Goal: Information Seeking & Learning: Learn about a topic

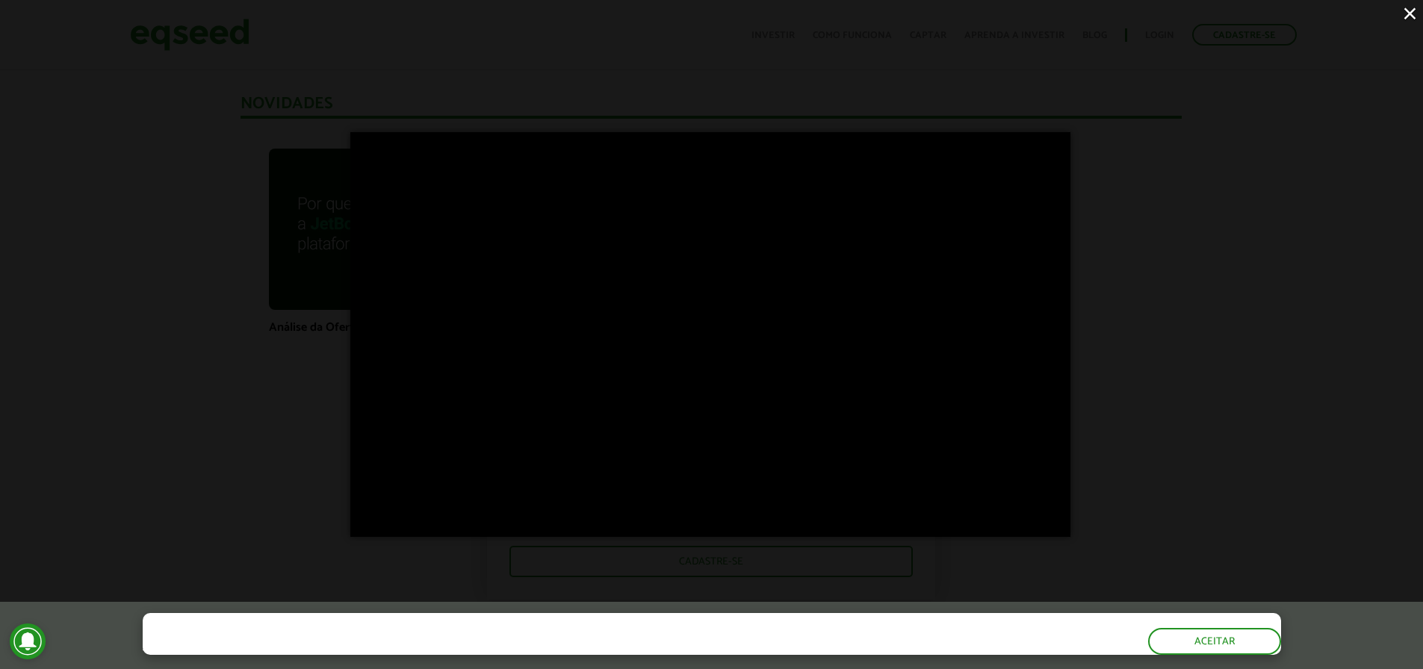
scroll to position [1013, 0]
click at [193, 261] on div "×" at bounding box center [711, 334] width 1423 height 669
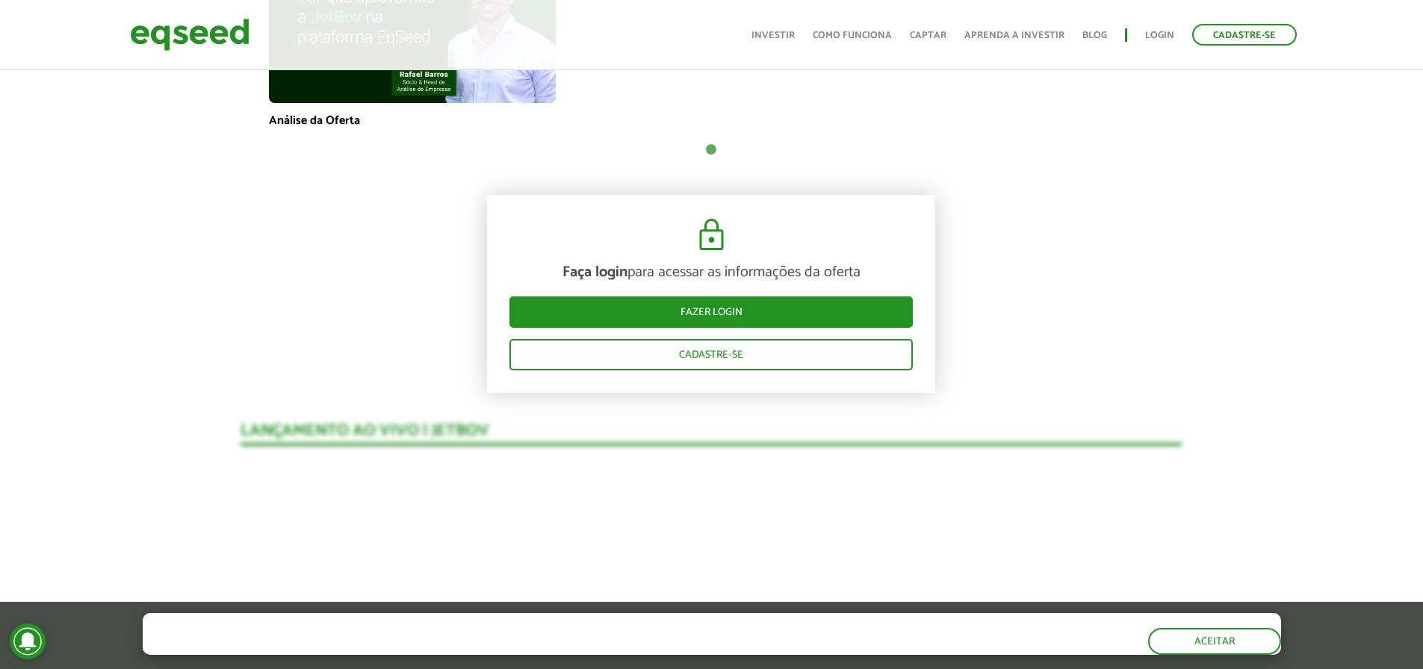
scroll to position [1237, 0]
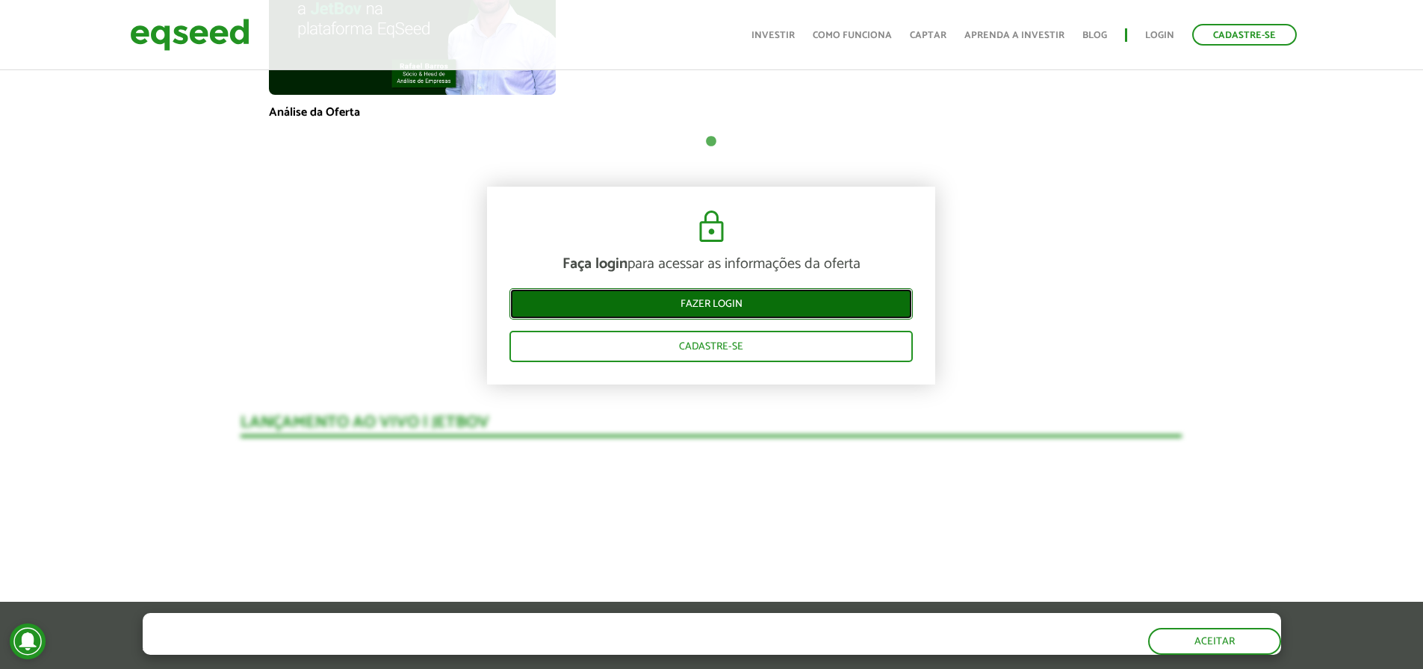
click at [661, 289] on link "Fazer login" at bounding box center [710, 303] width 403 height 31
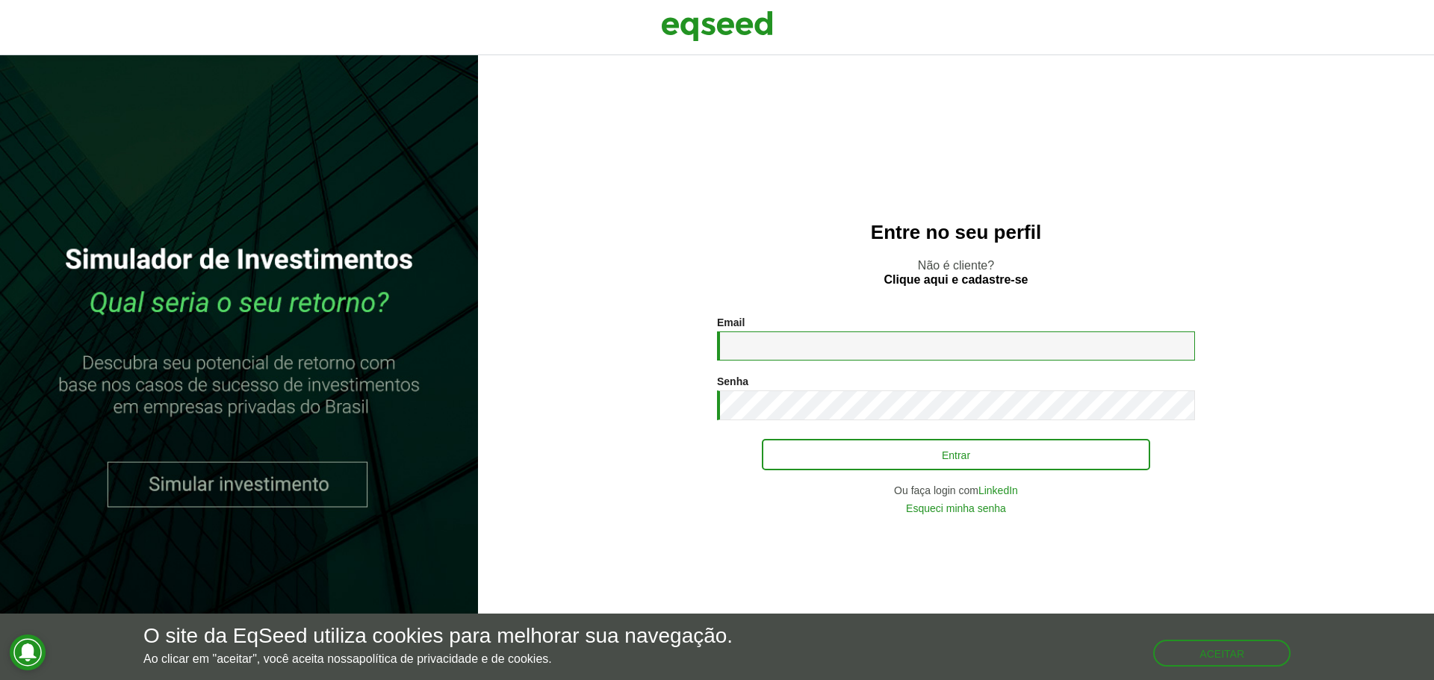
type input "**********"
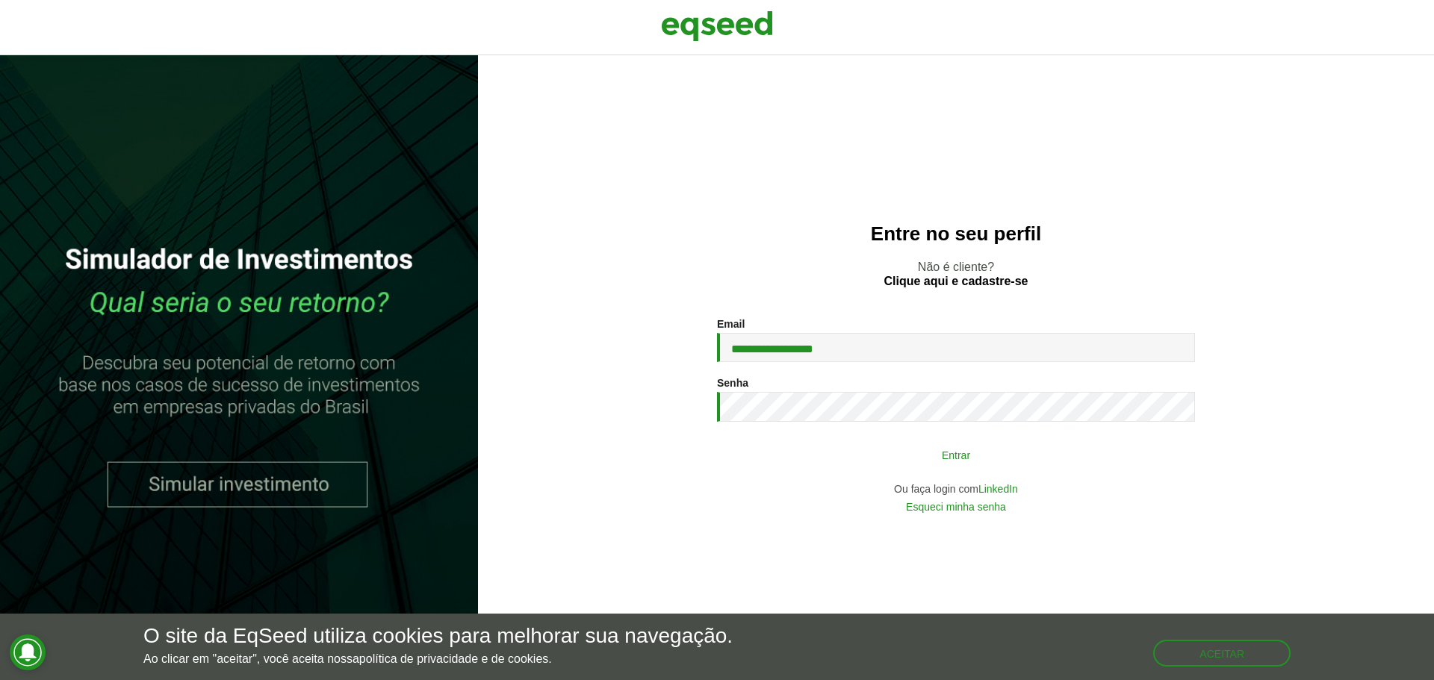
click at [963, 448] on button "Entrar" at bounding box center [956, 455] width 388 height 28
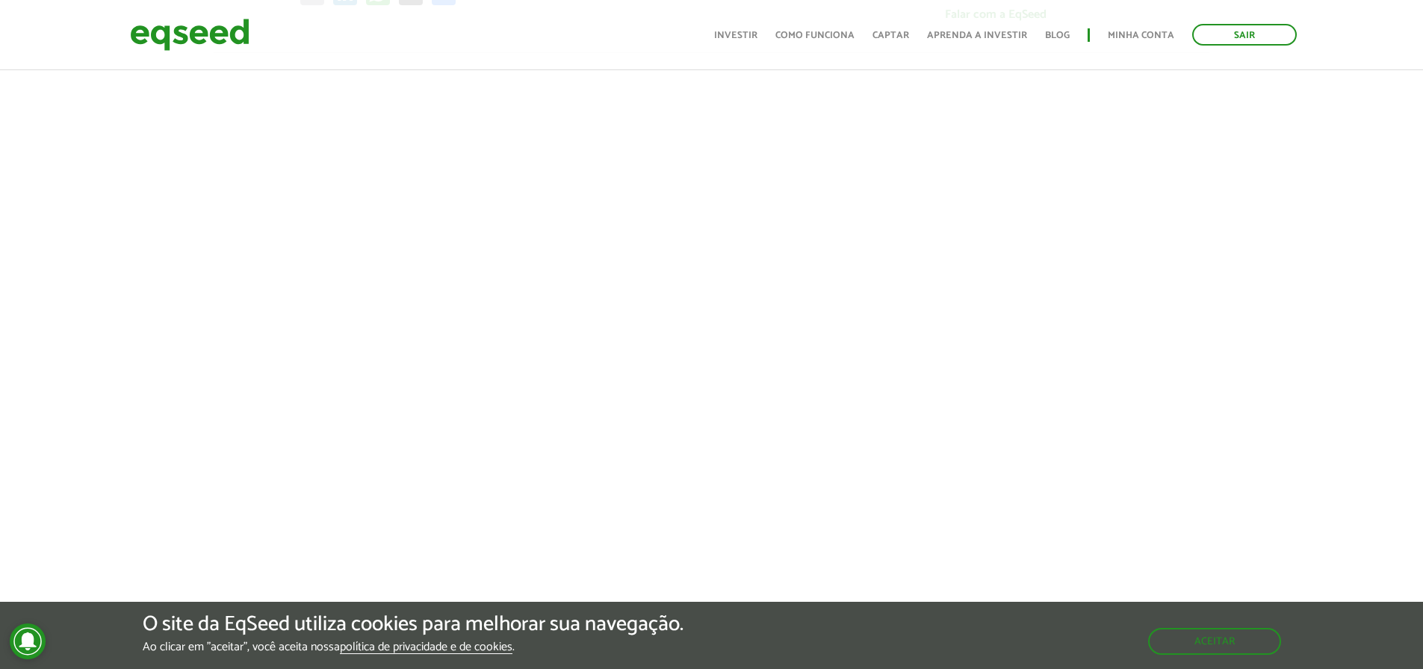
scroll to position [523, 0]
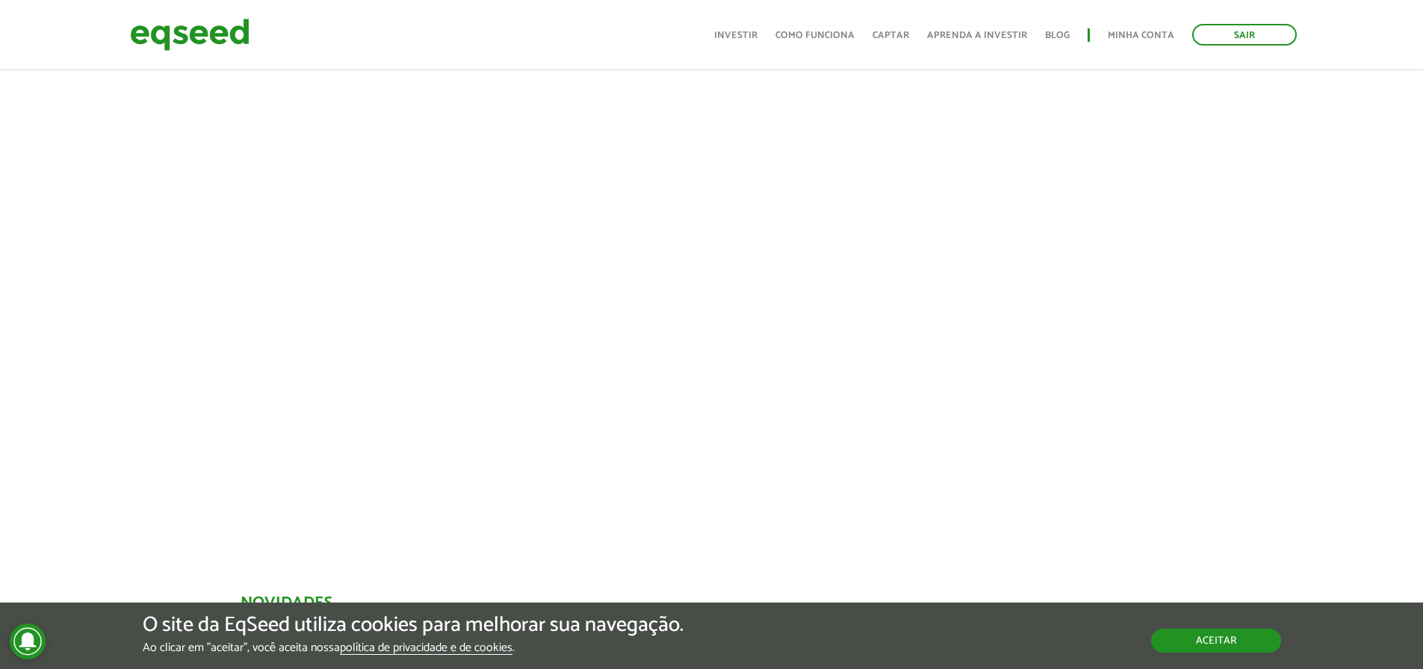
click at [1210, 642] on button "Aceitar" at bounding box center [1216, 641] width 130 height 24
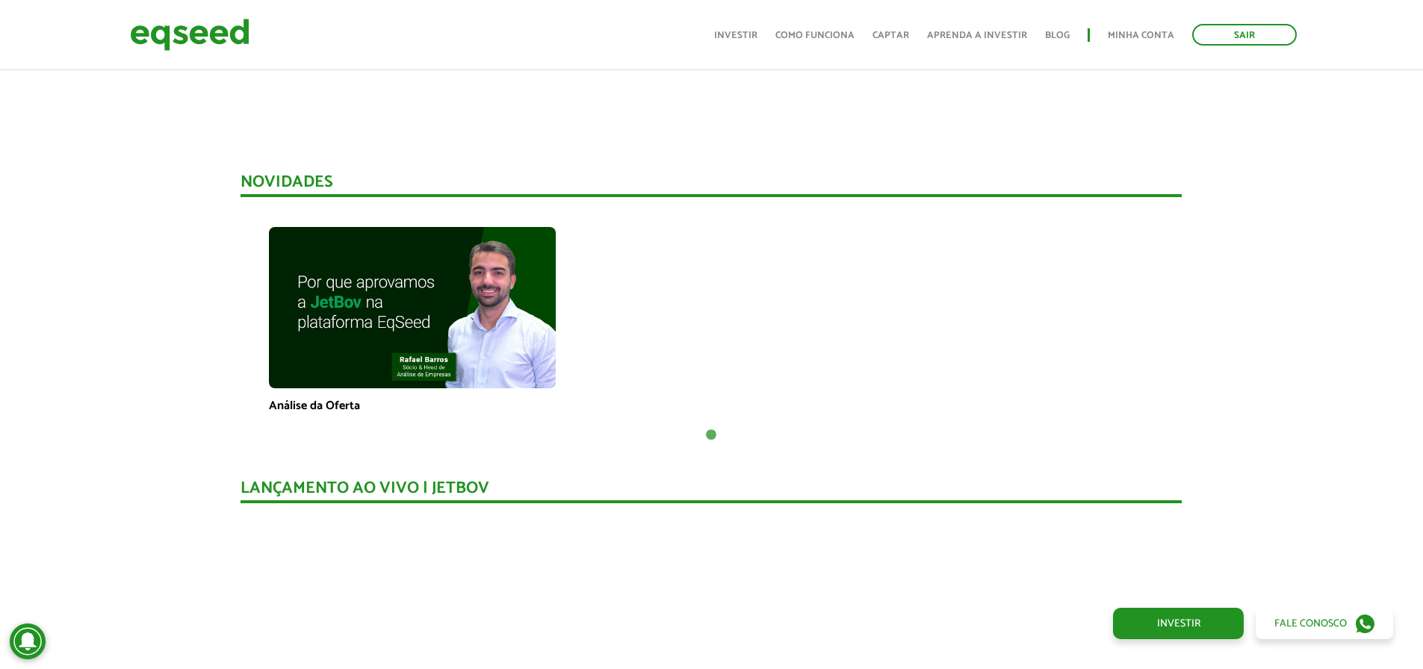
scroll to position [971, 0]
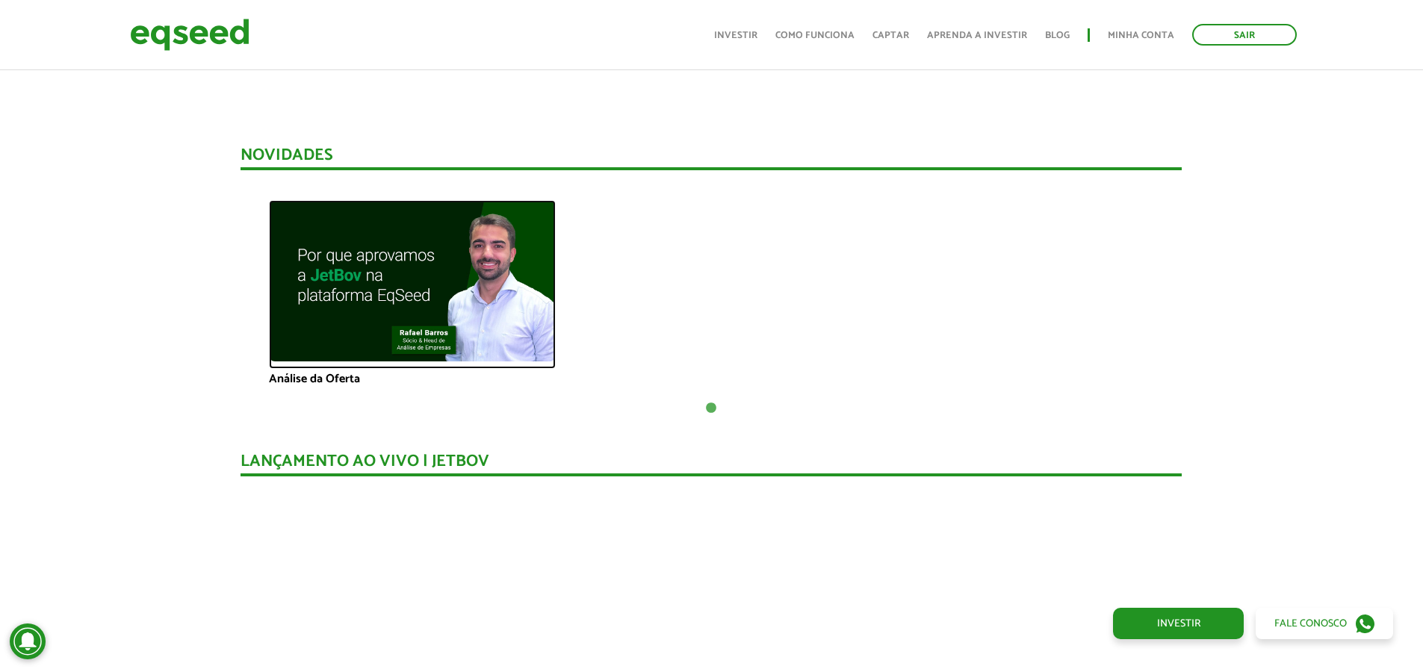
click at [336, 302] on img at bounding box center [412, 280] width 287 height 161
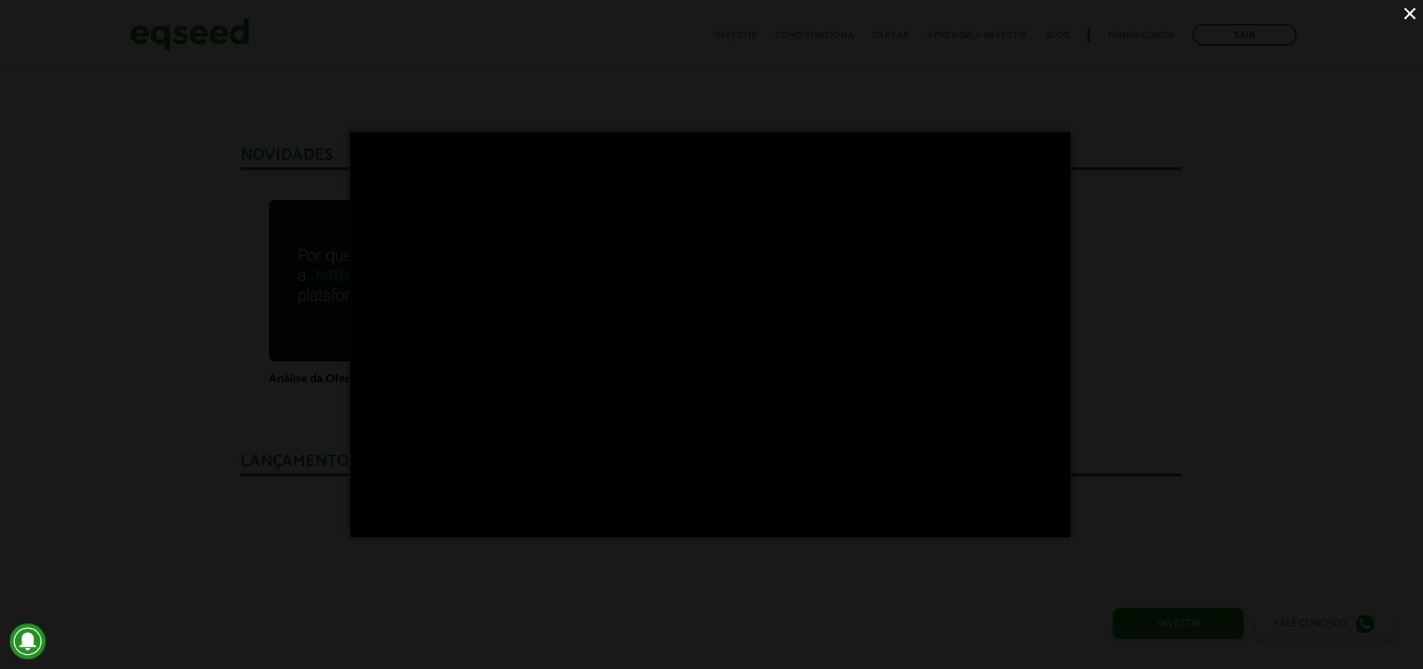
click at [170, 208] on div "×" at bounding box center [711, 334] width 1423 height 669
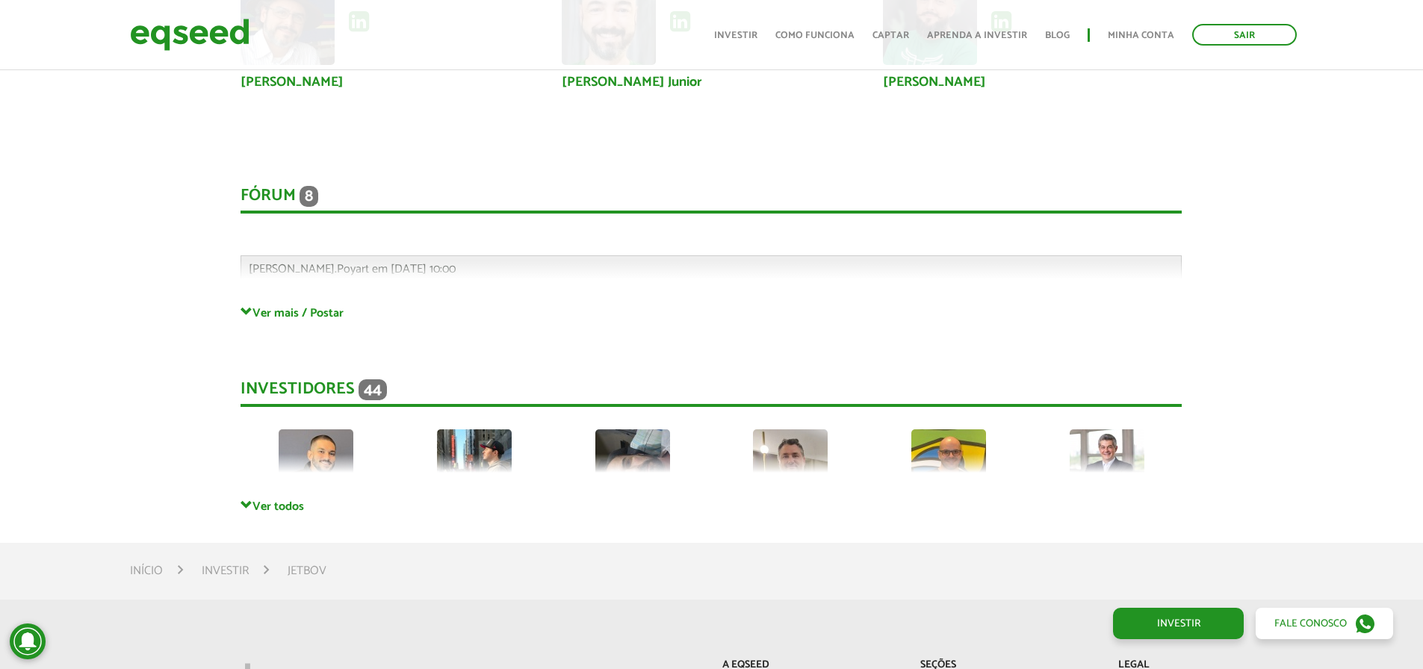
scroll to position [3958, 0]
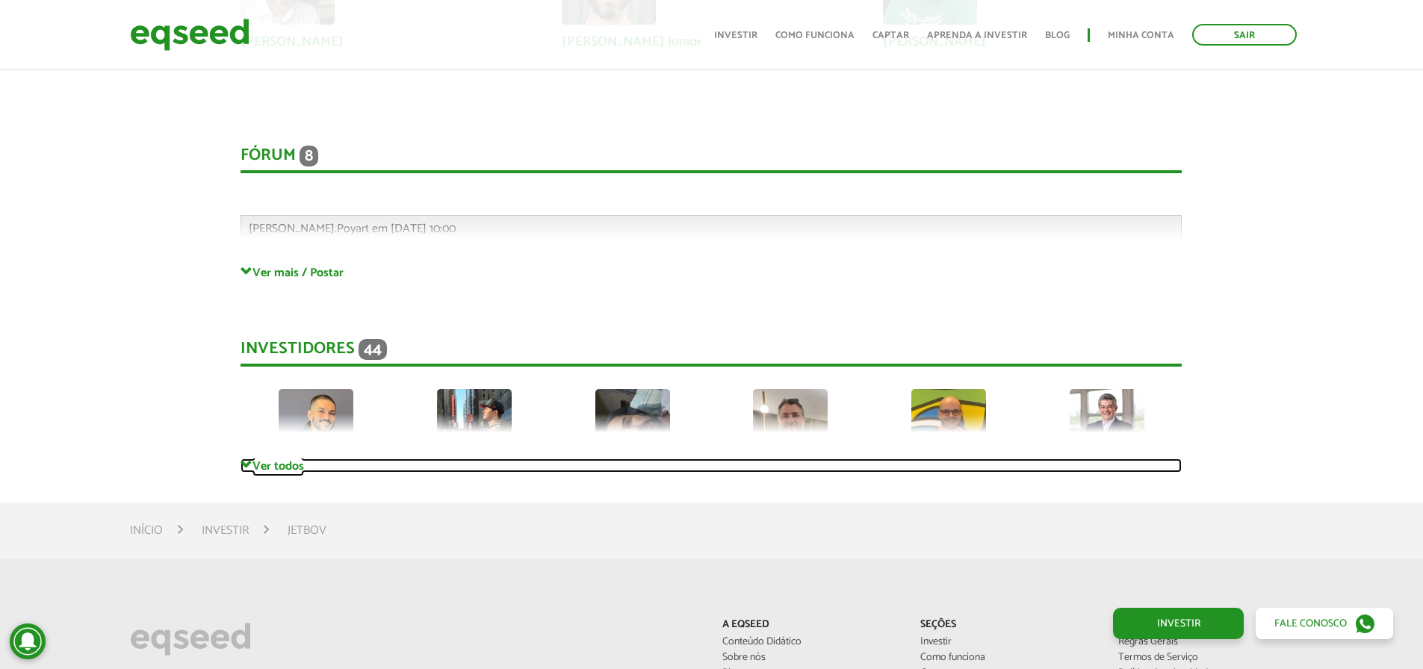
click at [251, 462] on span at bounding box center [246, 465] width 12 height 12
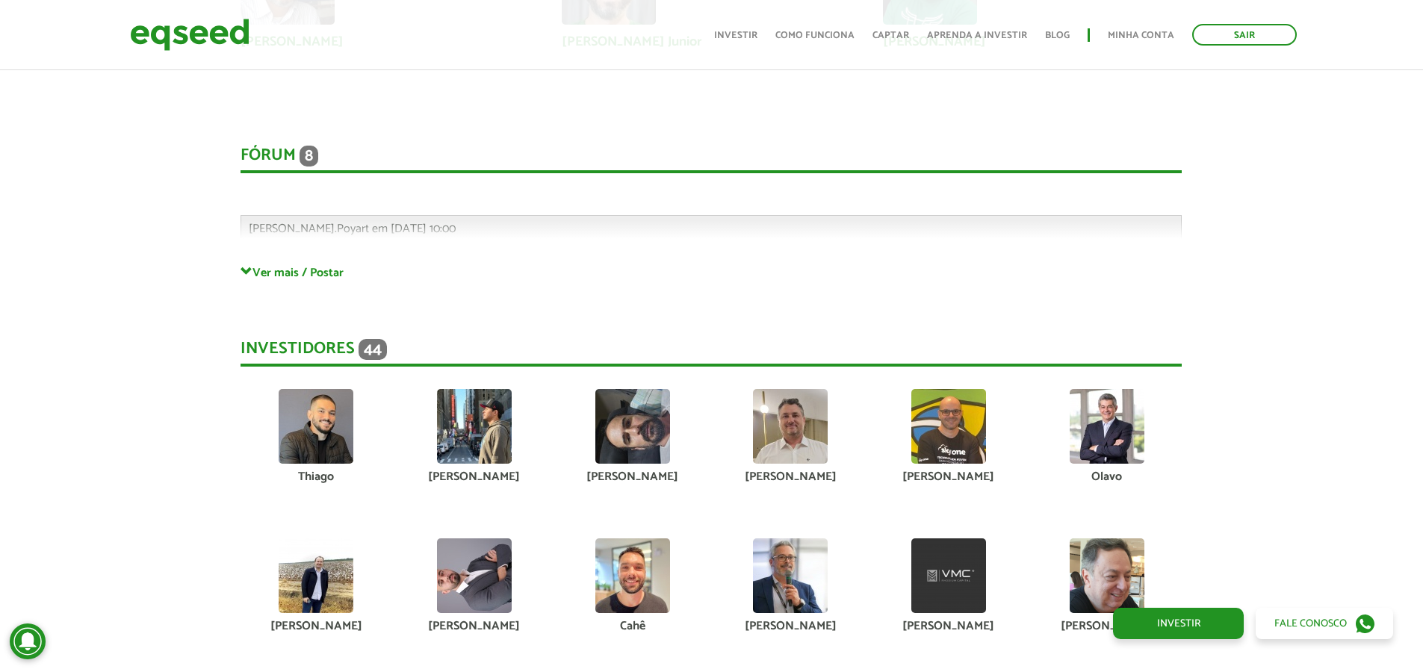
click at [789, 430] on img at bounding box center [790, 426] width 75 height 75
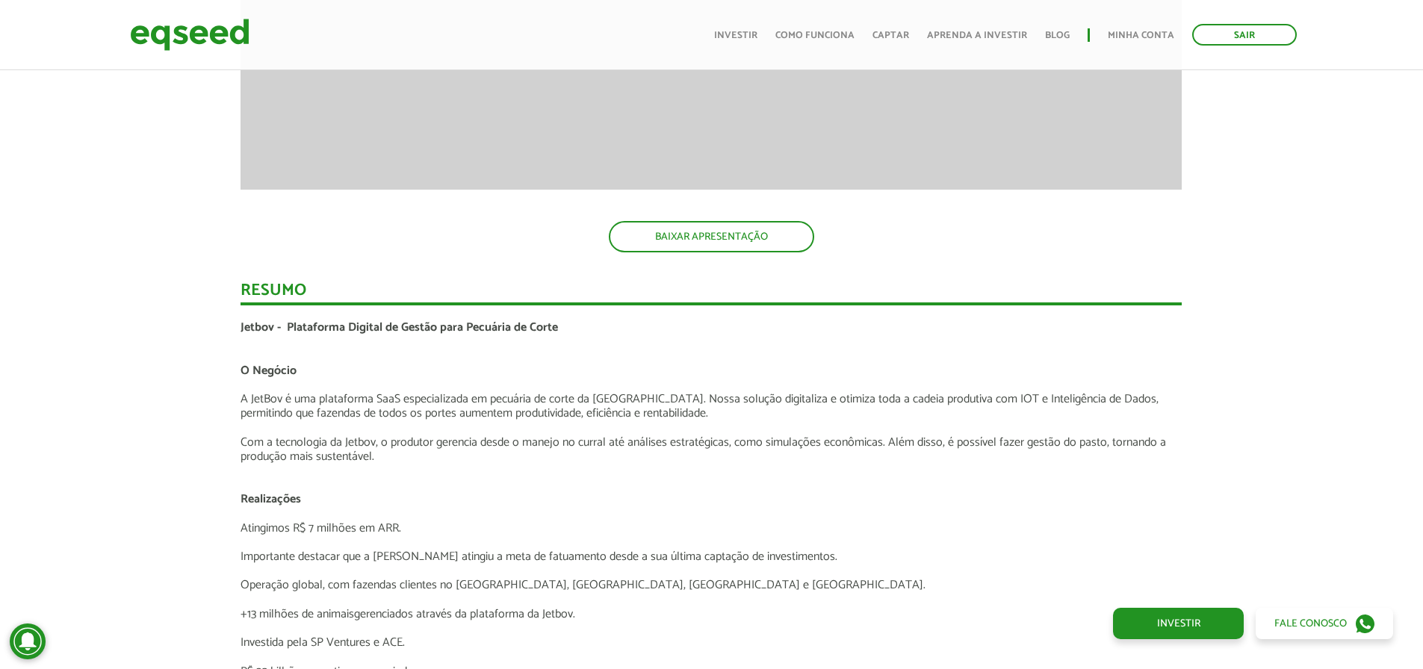
scroll to position [2166, 0]
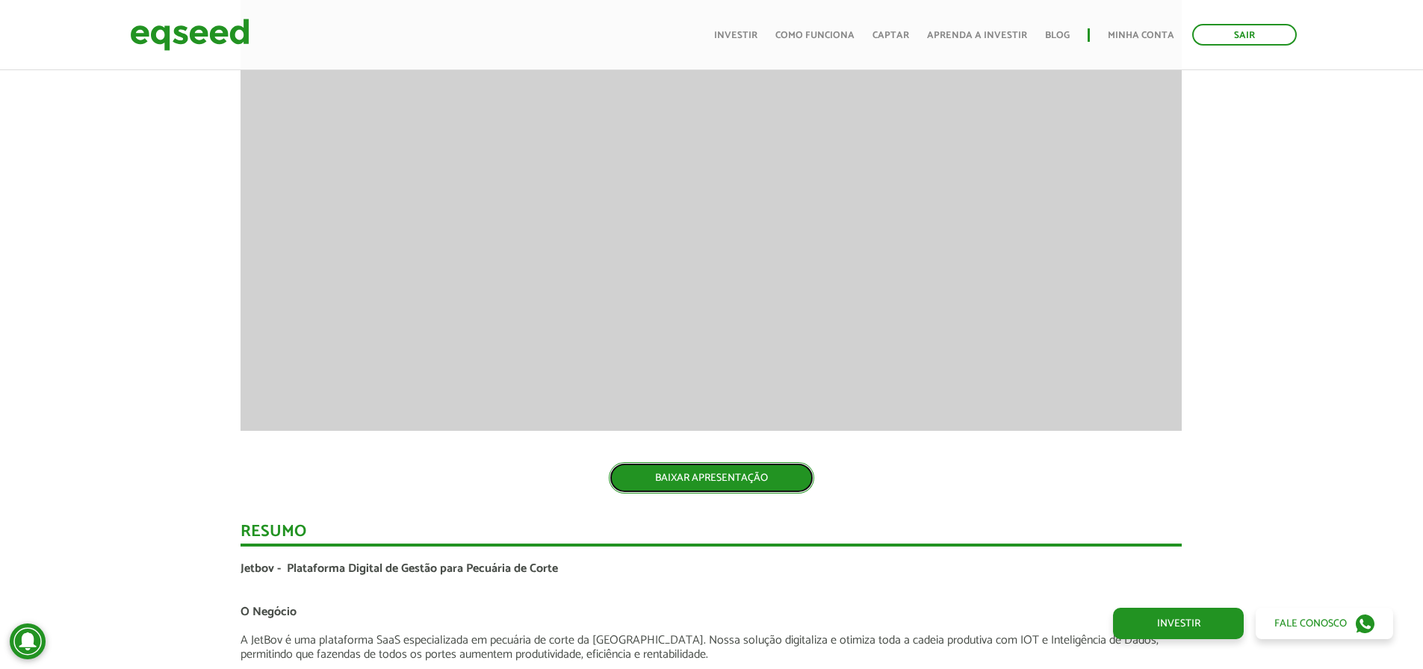
click at [651, 479] on link "BAIXAR APRESENTAÇÃO" at bounding box center [711, 477] width 205 height 31
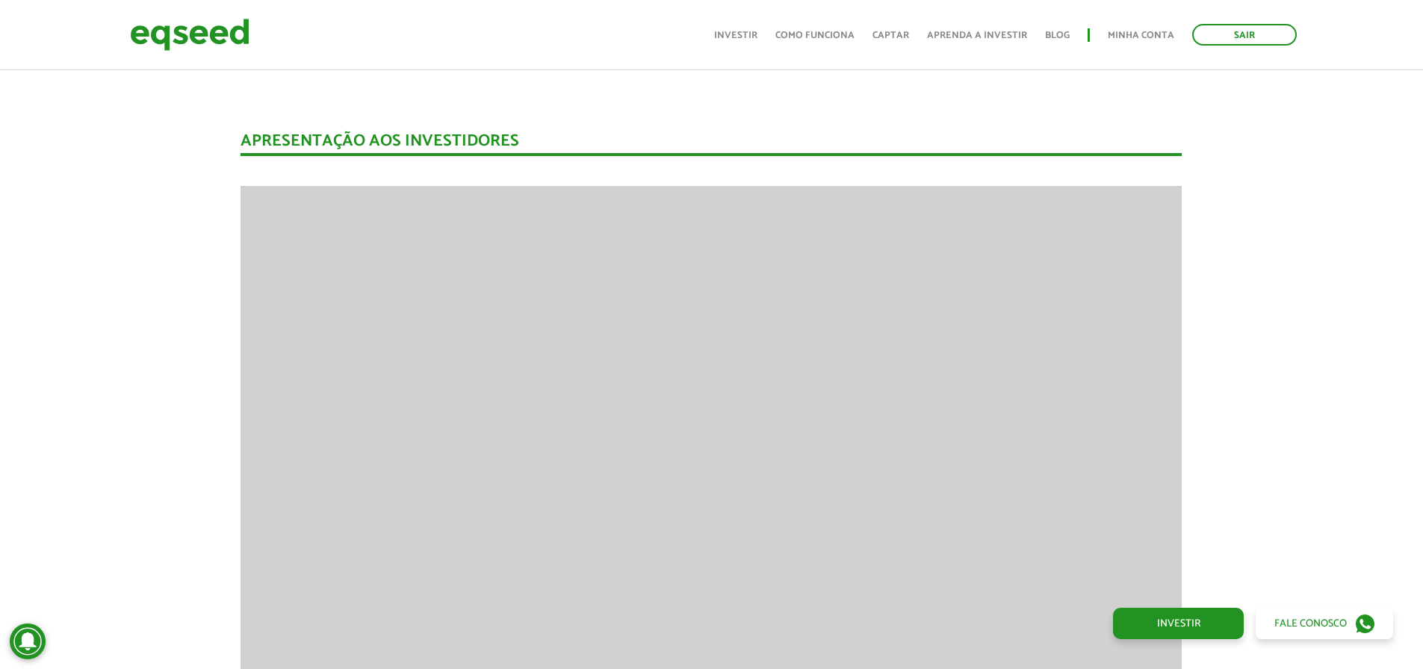
scroll to position [1867, 0]
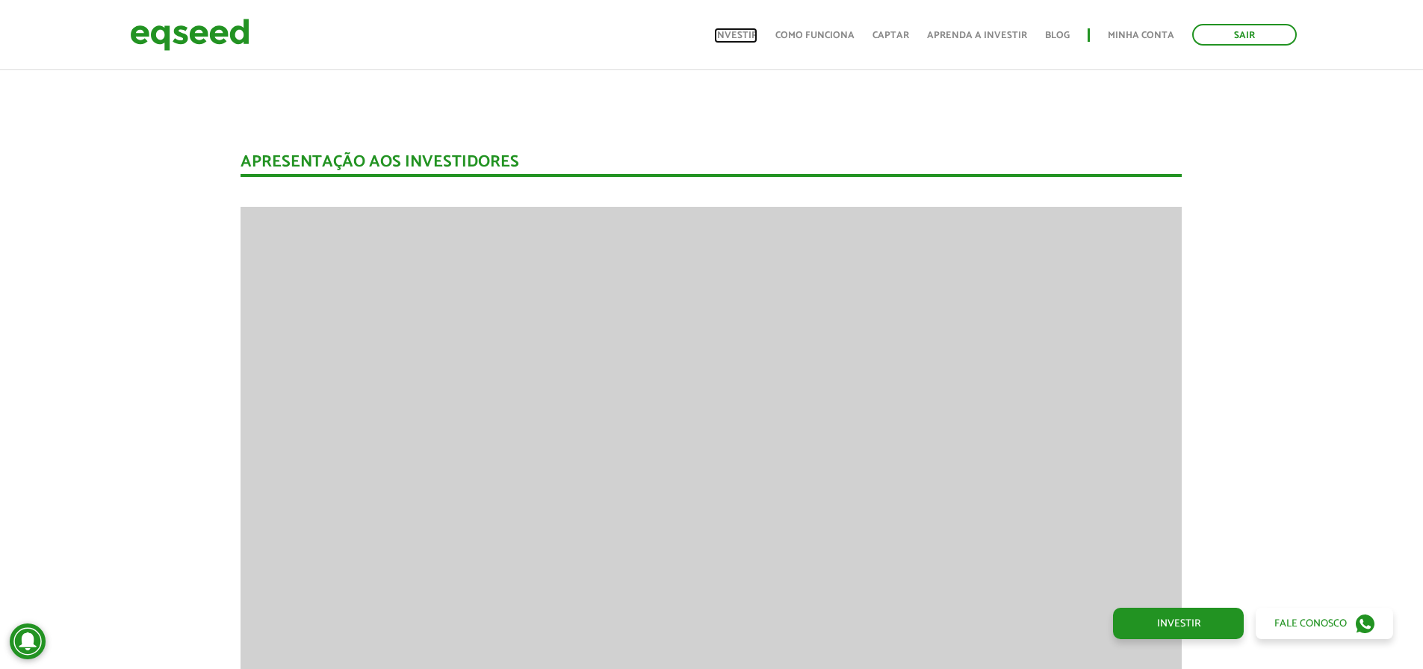
click at [734, 34] on link "Investir" at bounding box center [735, 36] width 43 height 10
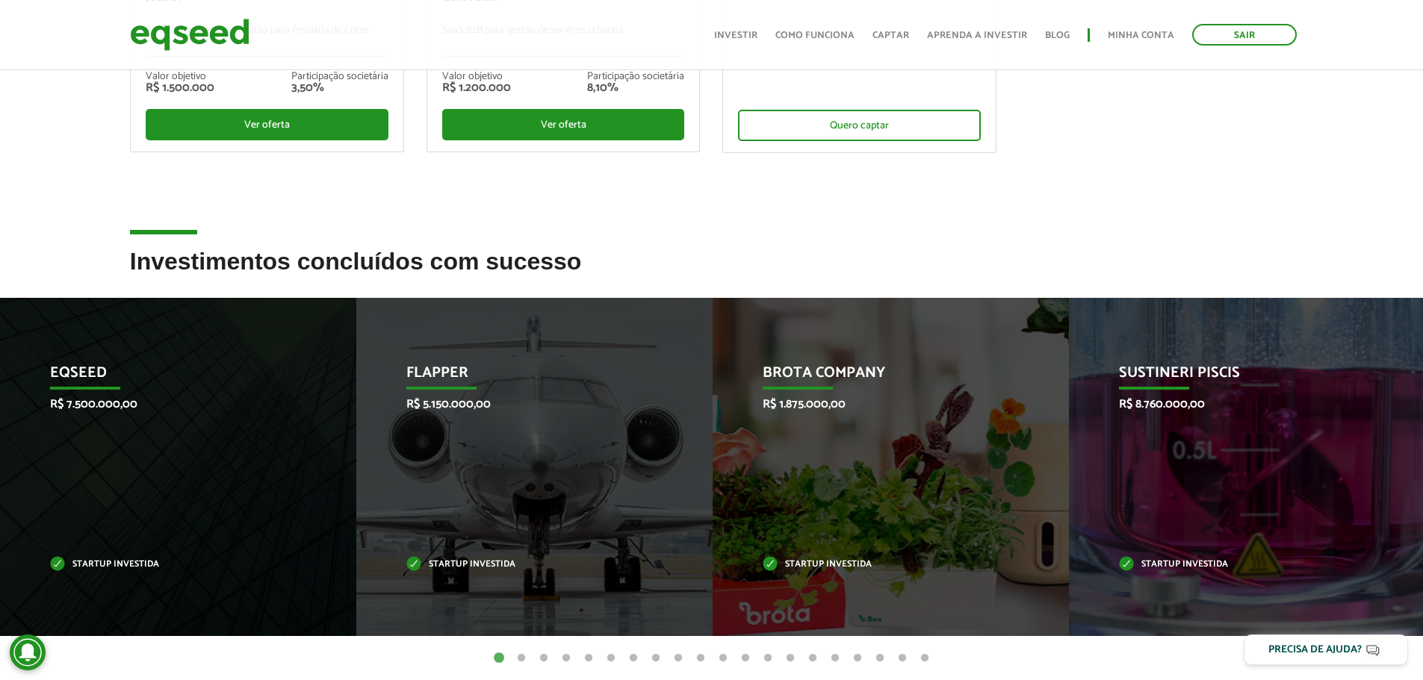
scroll to position [448, 0]
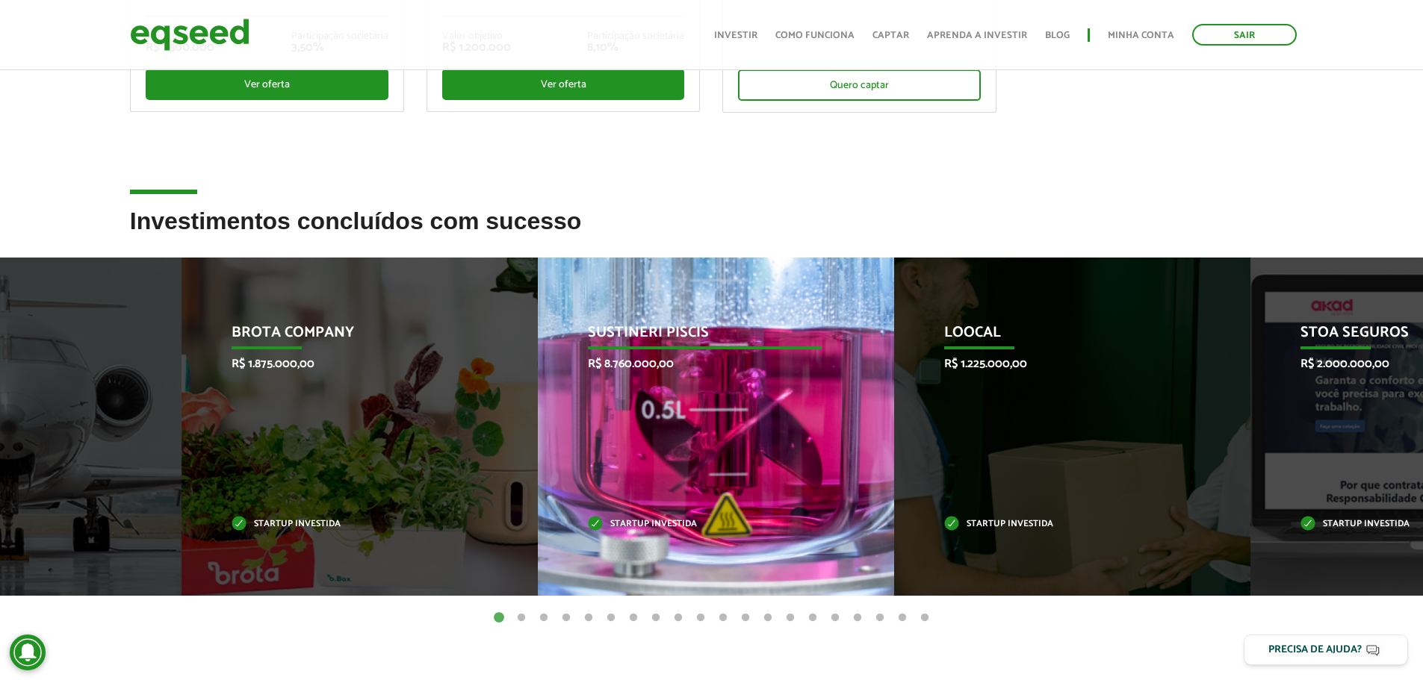
drag, startPoint x: 1013, startPoint y: 419, endPoint x: 344, endPoint y: 426, distance: 668.4
click at [355, 425] on div "Brota Company R$ 1.875.000,00 Startup investida" at bounding box center [348, 427] width 334 height 338
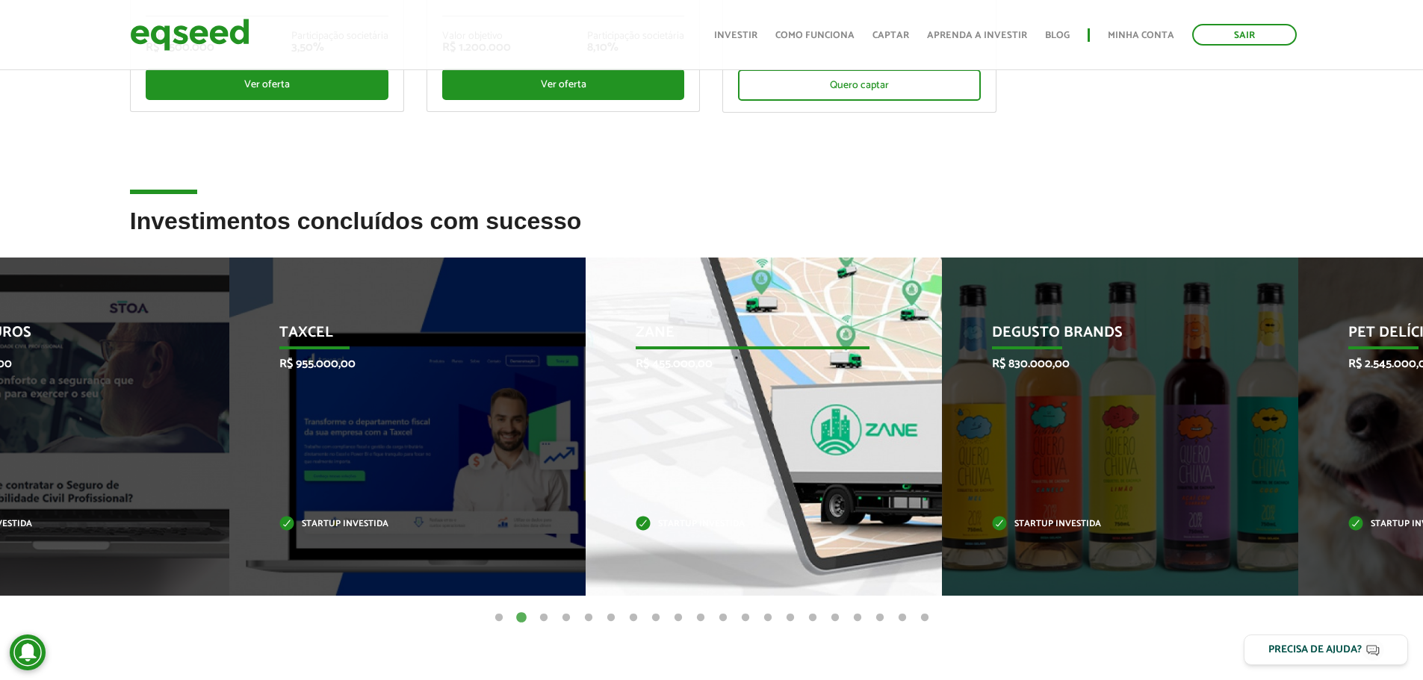
drag, startPoint x: 1132, startPoint y: 467, endPoint x: 585, endPoint y: 470, distance: 547.4
click at [588, 470] on div "Zane R$ 455.000,00 Startup investida" at bounding box center [752, 427] width 334 height 338
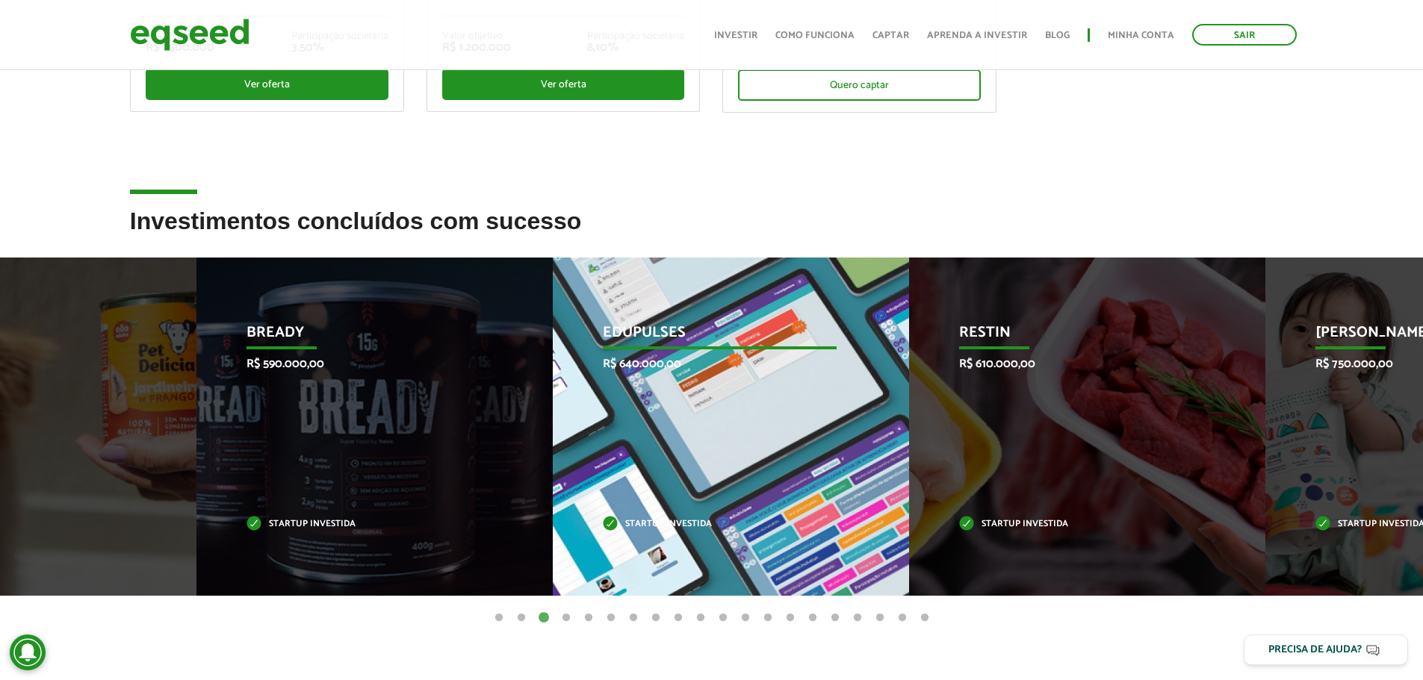
drag, startPoint x: 1075, startPoint y: 460, endPoint x: 463, endPoint y: 469, distance: 612.4
click at [553, 469] on div "Edupulses R$ 640.000,00 Startup investida" at bounding box center [720, 427] width 334 height 338
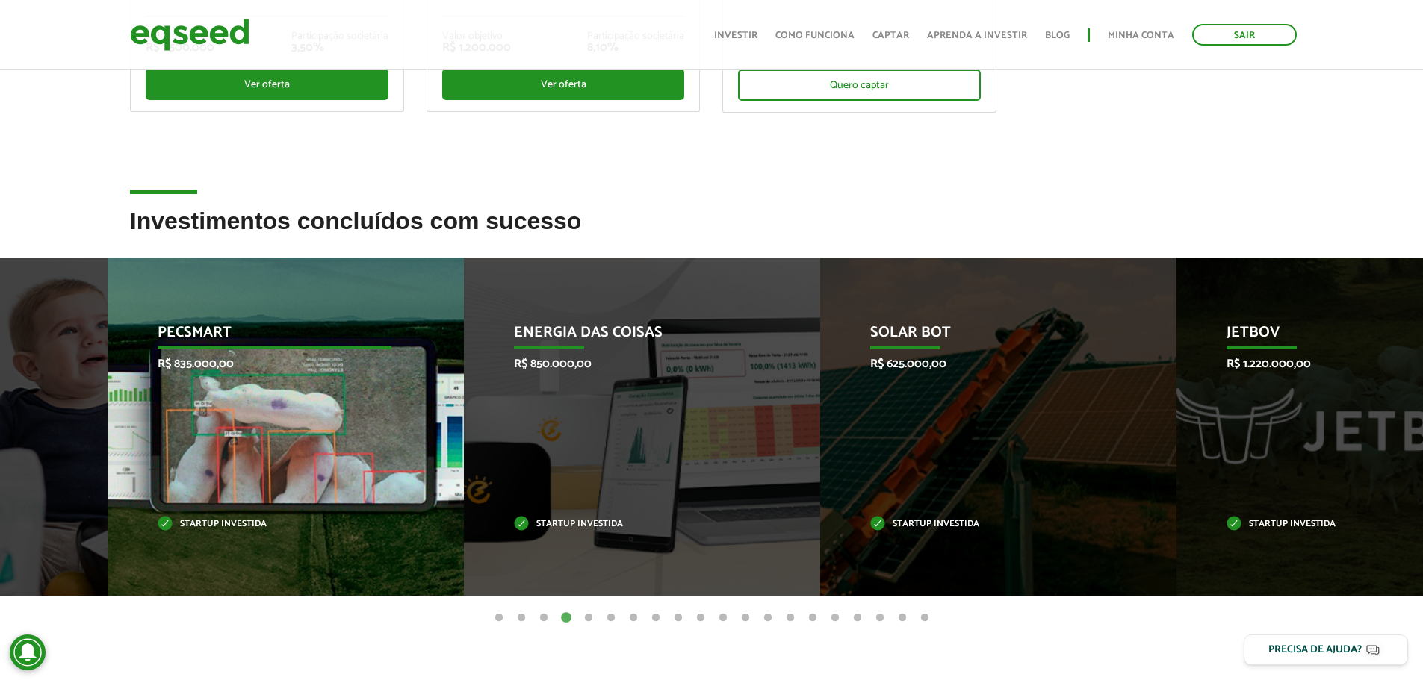
drag, startPoint x: 972, startPoint y: 470, endPoint x: 335, endPoint y: 496, distance: 637.5
click at [340, 496] on div "Pecsmart R$ 835.000,00 Startup investida" at bounding box center [275, 427] width 334 height 338
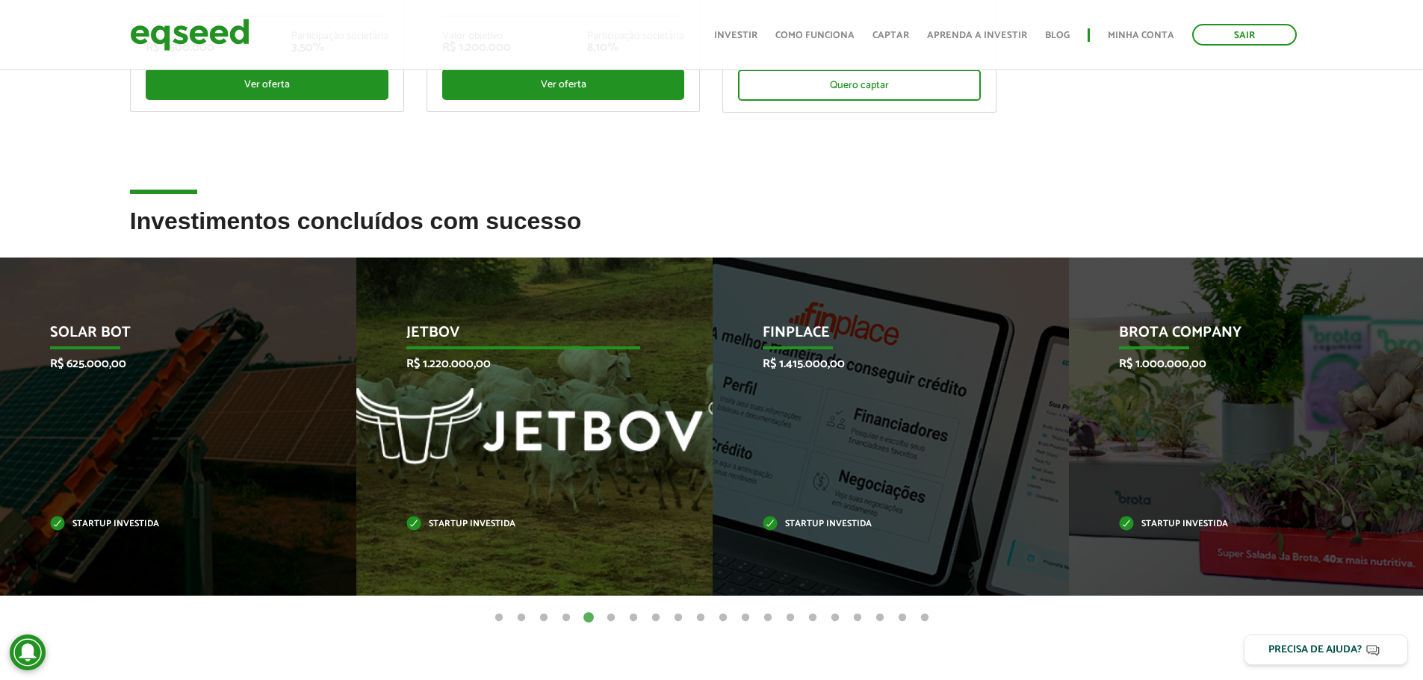
click at [507, 416] on div "JetBov R$ 1.220.000,00 Startup investida" at bounding box center [523, 427] width 334 height 338
click at [448, 331] on p "JetBov" at bounding box center [523, 336] width 234 height 25
drag, startPoint x: 435, startPoint y: 467, endPoint x: 598, endPoint y: 450, distance: 163.7
click at [436, 467] on div "JetBov R$ 1.220.000,00 Startup investida" at bounding box center [523, 427] width 334 height 338
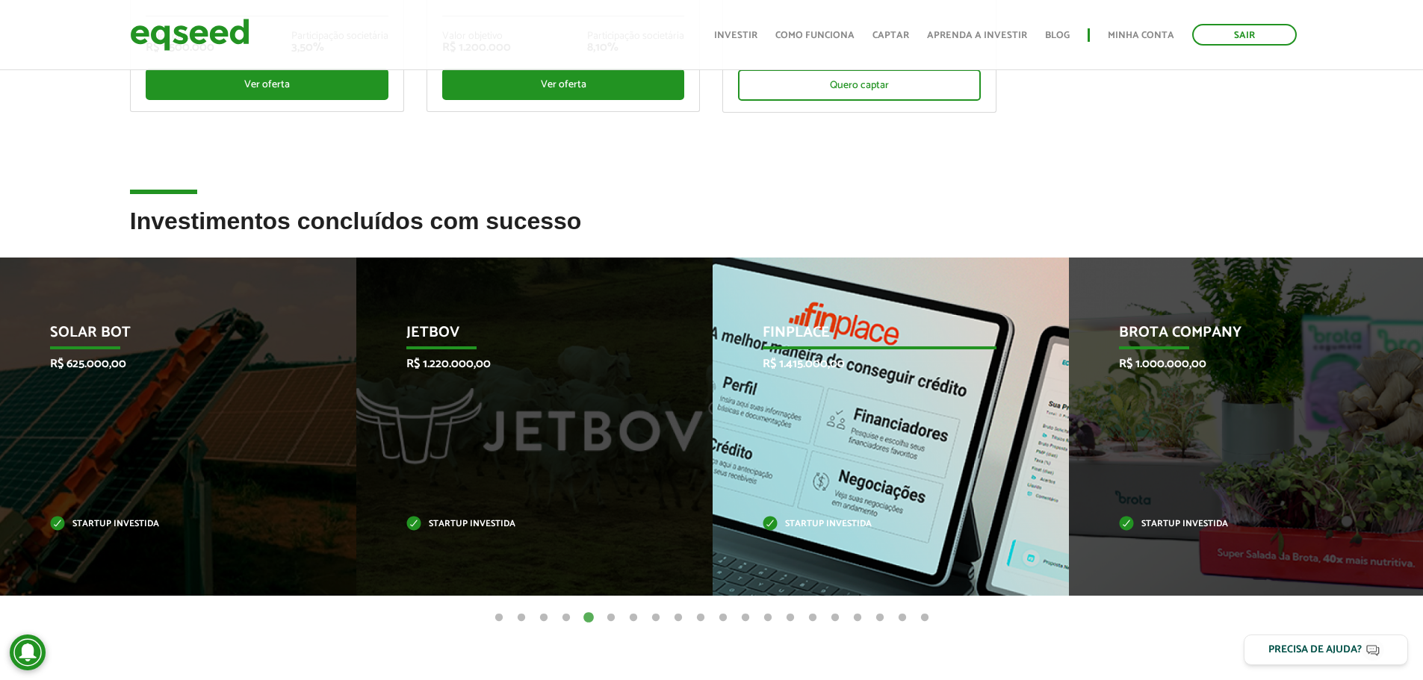
click at [925, 400] on div "Finplace R$ 1.415.000,00 Startup investida" at bounding box center [879, 427] width 334 height 338
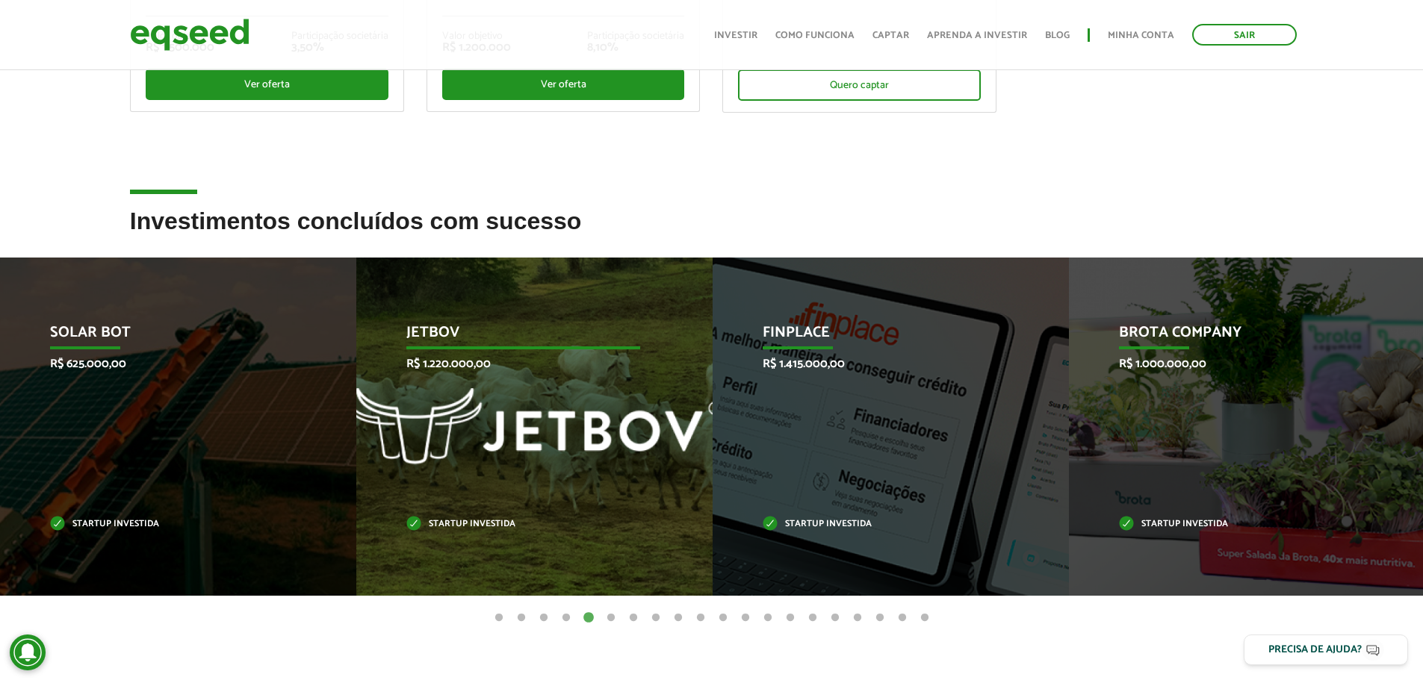
click at [491, 402] on div "JetBov R$ 1.220.000,00 Startup investida" at bounding box center [523, 427] width 334 height 338
drag, startPoint x: 431, startPoint y: 367, endPoint x: 475, endPoint y: 367, distance: 44.1
click at [475, 367] on p "R$ 1.220.000,00" at bounding box center [523, 364] width 234 height 14
click at [516, 366] on p "R$ 1.220.000,00" at bounding box center [523, 364] width 234 height 14
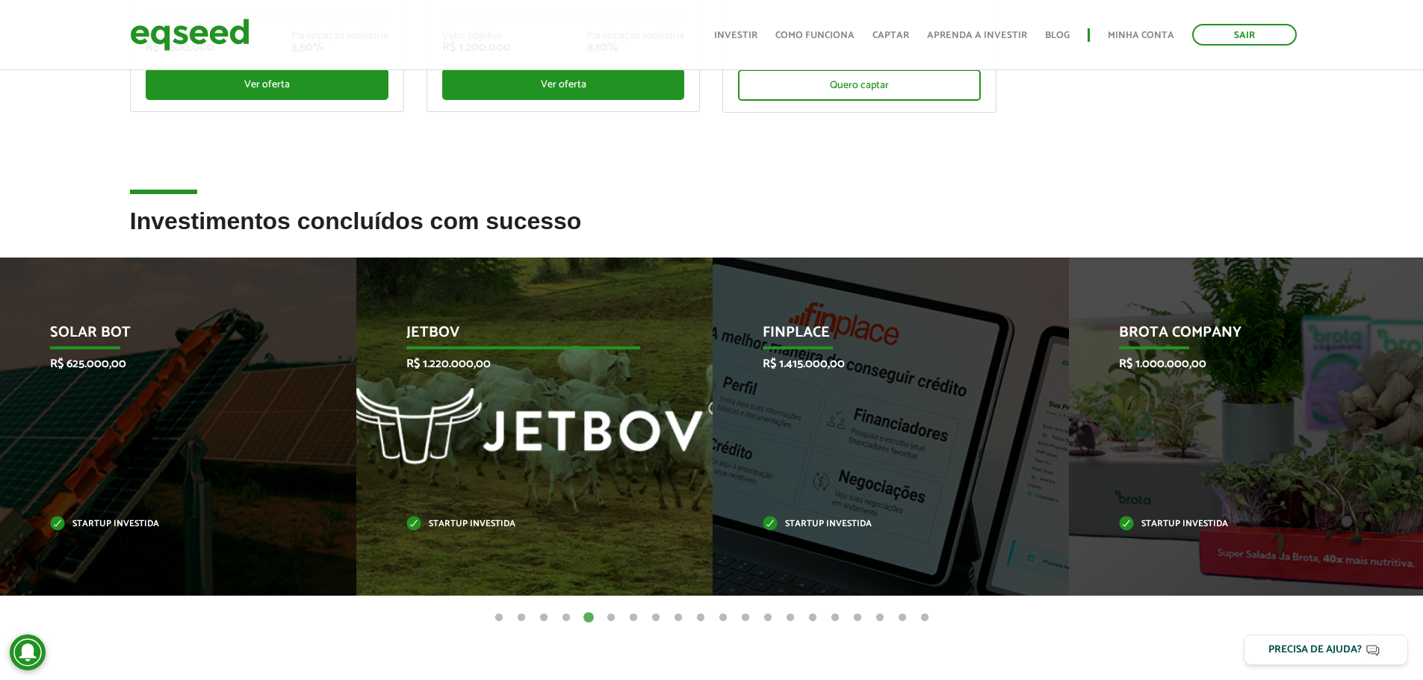
click at [507, 490] on div "JetBov R$ 1.220.000,00 Startup investida" at bounding box center [523, 427] width 334 height 338
click at [506, 534] on div "JetBov R$ 1.220.000,00 Startup investida" at bounding box center [523, 427] width 334 height 338
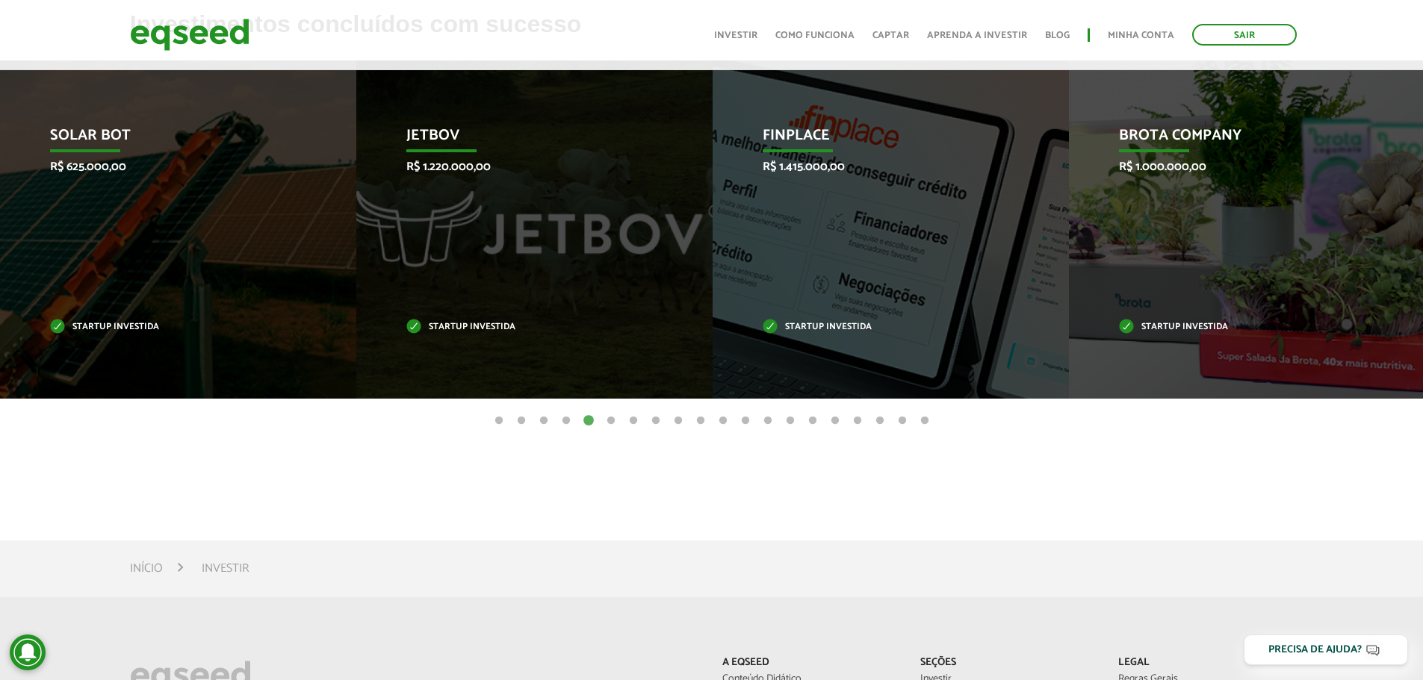
scroll to position [672, 0]
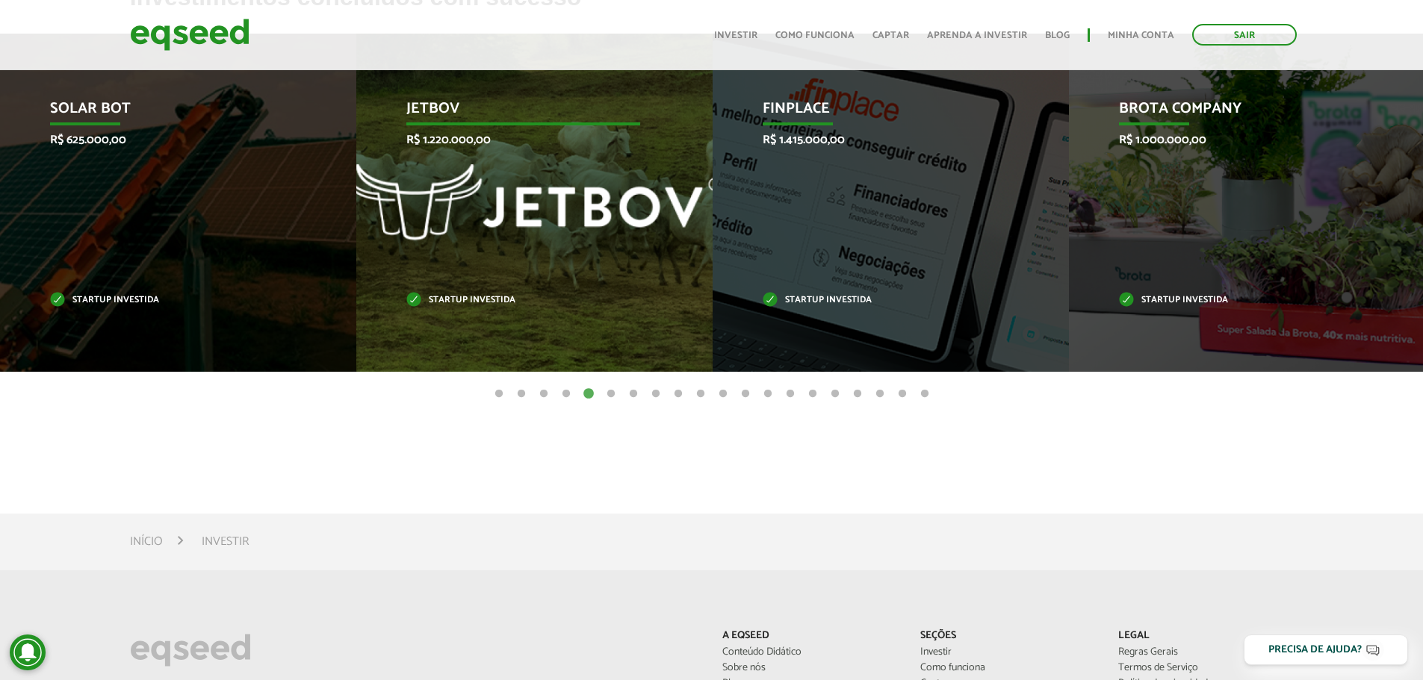
click at [538, 276] on div "JetBov R$ 1.220.000,00 Startup investida" at bounding box center [523, 203] width 334 height 338
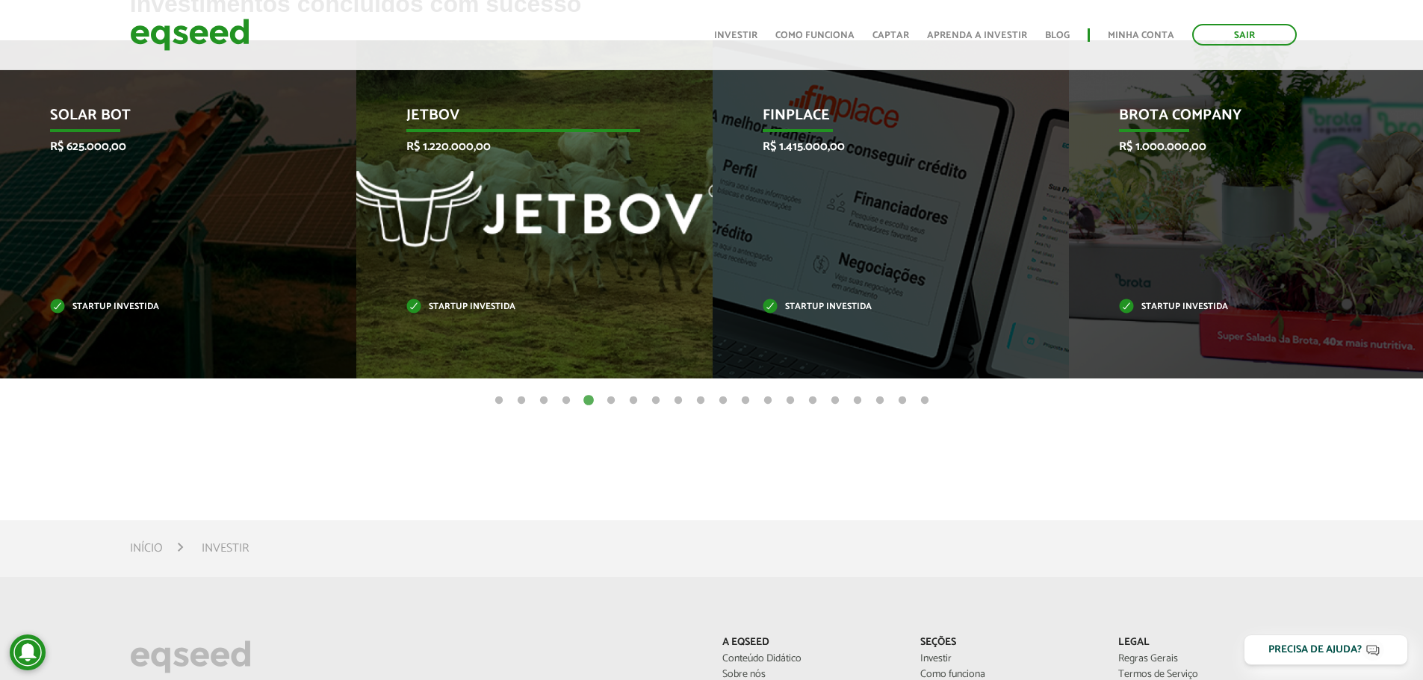
scroll to position [523, 0]
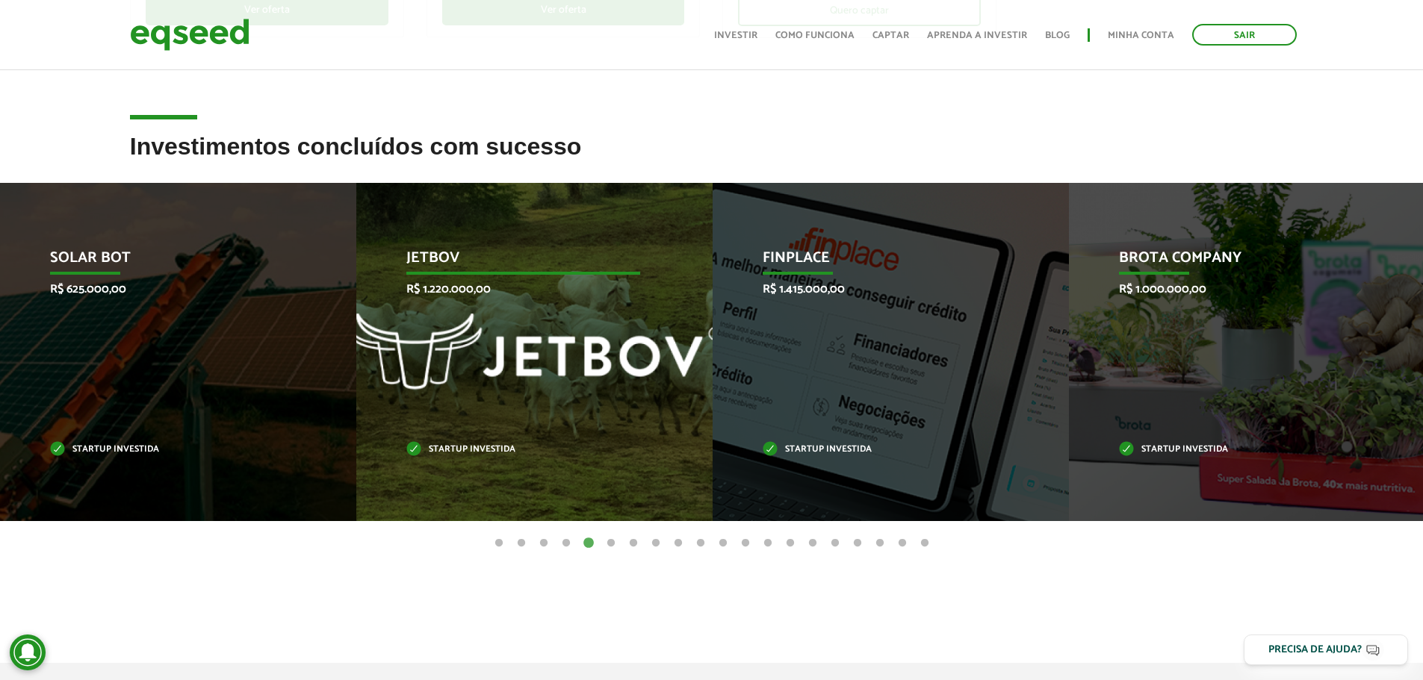
click at [538, 277] on div "JetBov R$ 1.220.000,00 Startup investida" at bounding box center [523, 352] width 334 height 338
click at [516, 227] on div "JetBov R$ 1.220.000,00 Startup investida" at bounding box center [523, 352] width 334 height 338
